Goal: Task Accomplishment & Management: Manage account settings

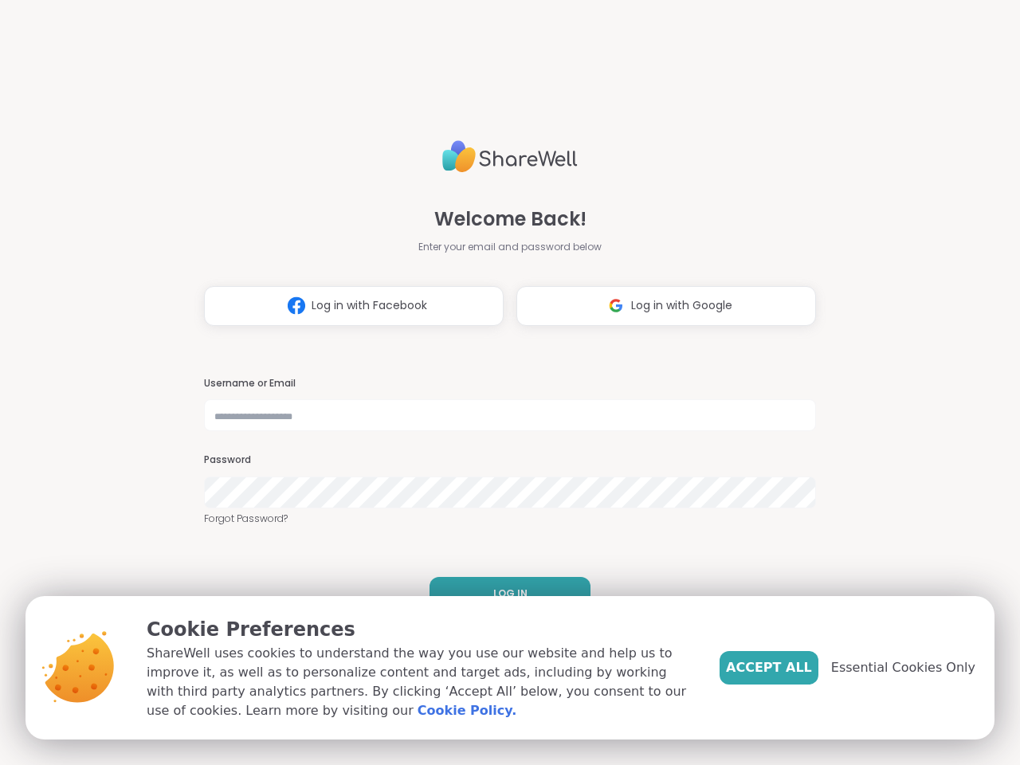
click at [503, 382] on h3 "Username or Email" at bounding box center [510, 384] width 612 height 14
click at [347, 306] on span "Log in with Facebook" at bounding box center [369, 305] width 116 height 17
click at [660, 306] on span "Log in with Google" at bounding box center [681, 305] width 101 height 17
click at [503, 593] on span "LOG IN" at bounding box center [510, 593] width 34 height 14
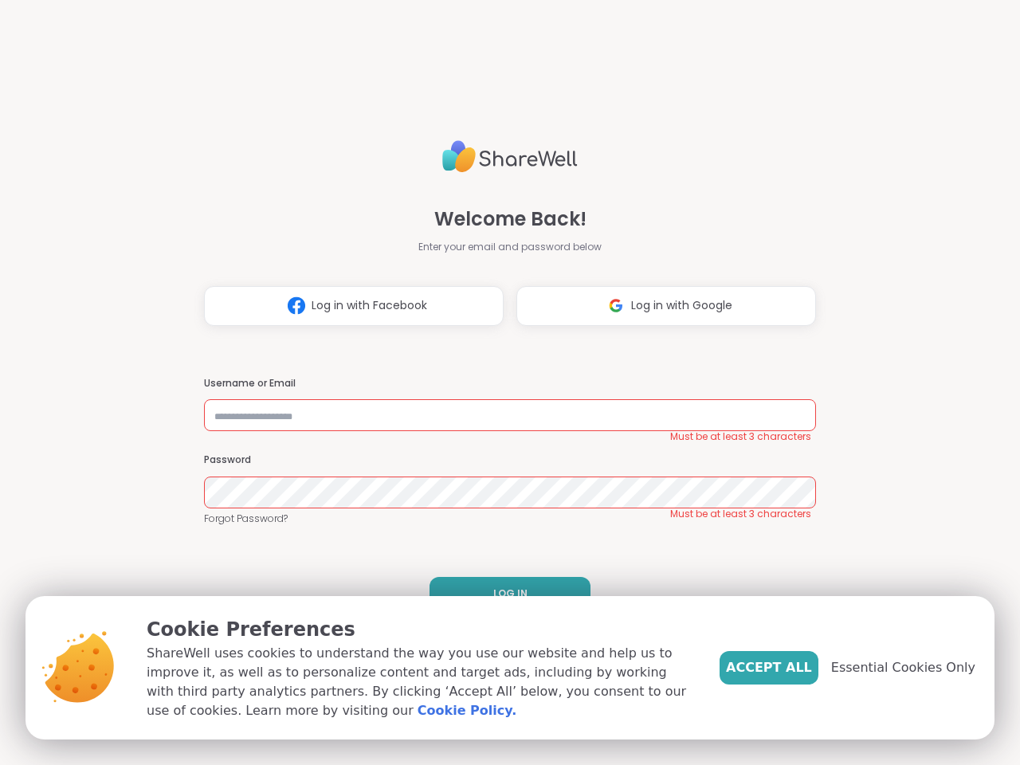
click at [795, 668] on span "Accept All" at bounding box center [769, 667] width 86 height 19
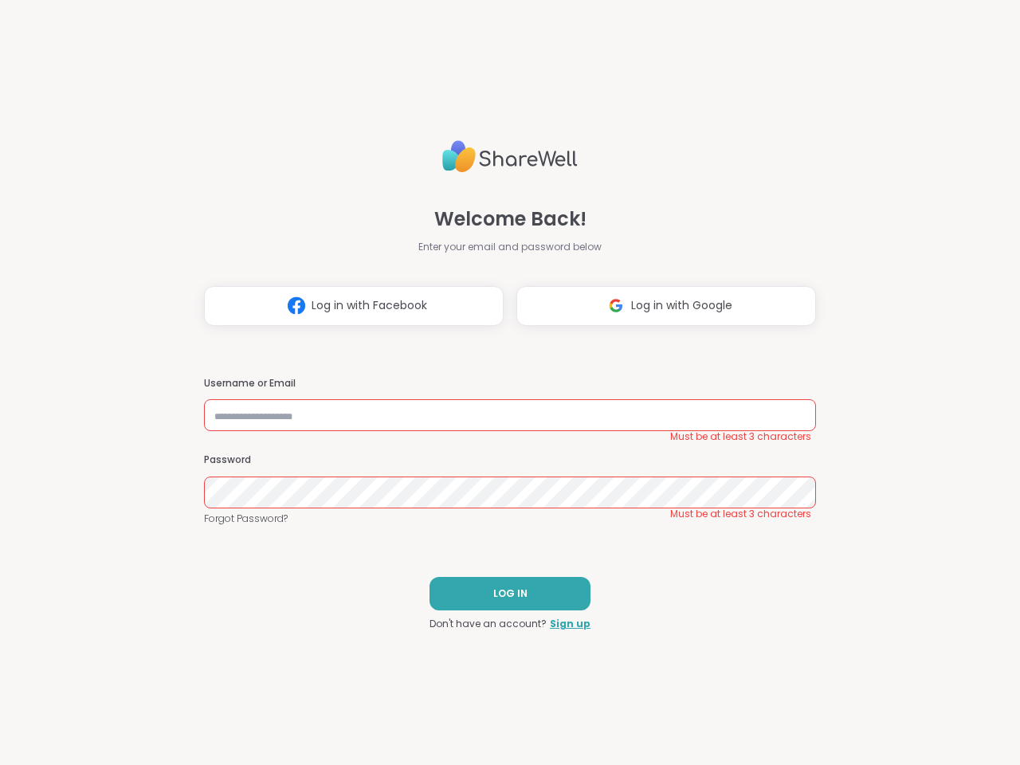
click at [912, 668] on div "Welcome Back! Enter your email and password below Log in with Facebook Log in w…" at bounding box center [510, 382] width 1020 height 765
